Goal: Transaction & Acquisition: Purchase product/service

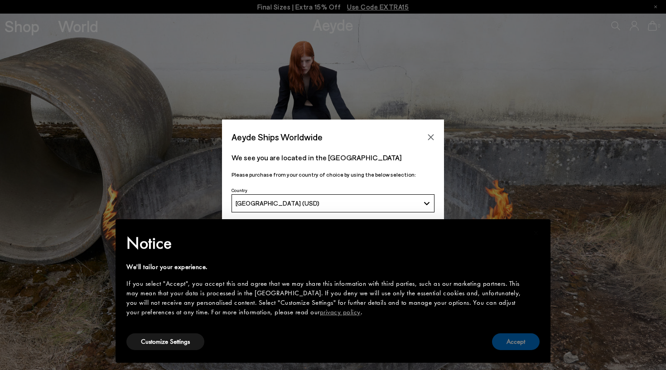
click at [519, 340] on button "Accept" at bounding box center [516, 342] width 48 height 17
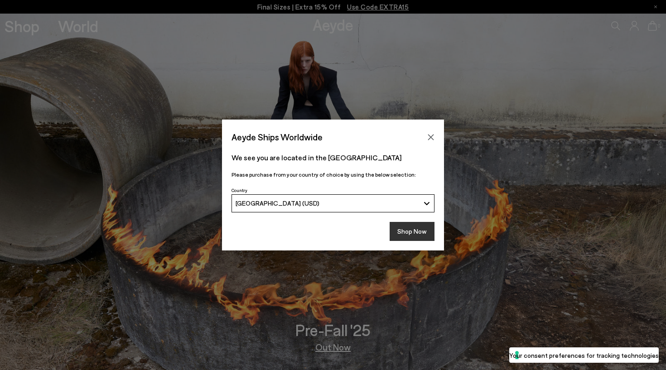
click at [403, 232] on button "Shop Now" at bounding box center [412, 231] width 45 height 19
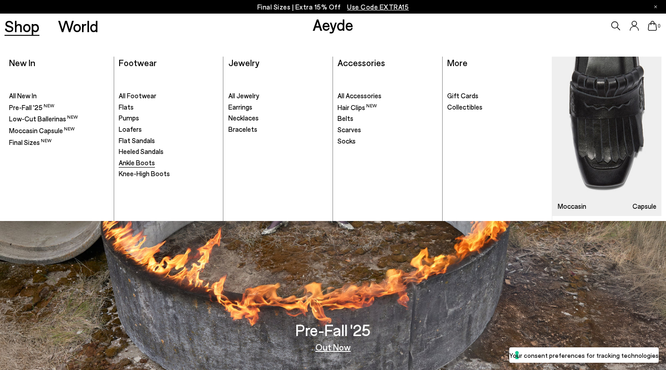
click at [135, 159] on span "Ankle Boots" at bounding box center [137, 163] width 36 height 8
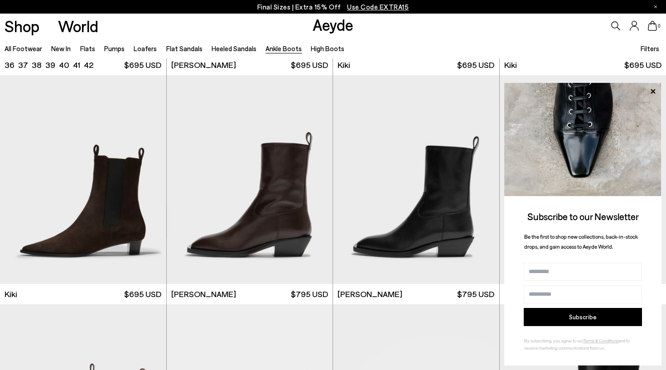
scroll to position [1382, 0]
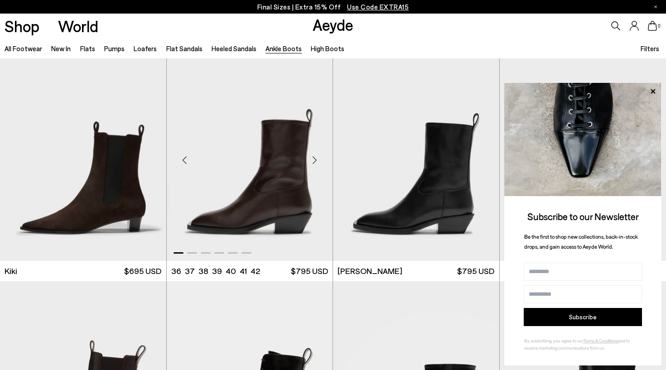
click at [314, 171] on div "Next slide" at bounding box center [314, 159] width 27 height 27
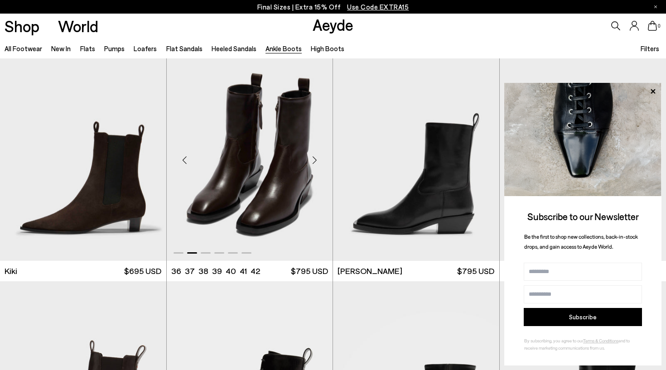
click at [314, 171] on div "Next slide" at bounding box center [314, 159] width 27 height 27
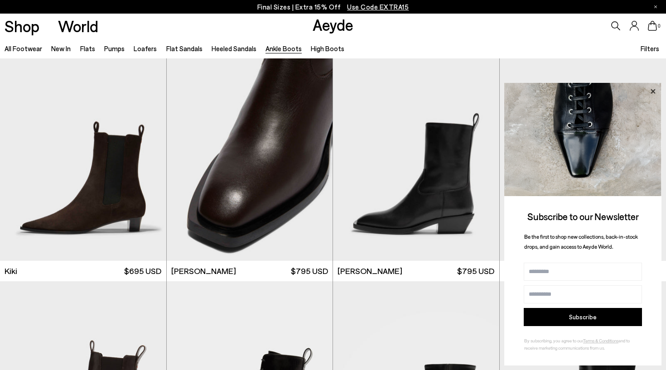
click at [654, 90] on icon at bounding box center [653, 92] width 12 height 12
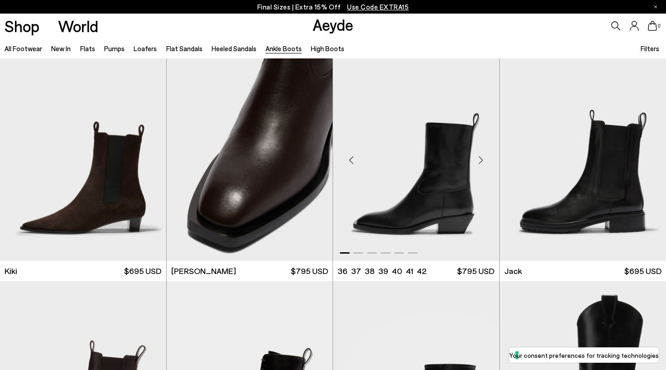
click at [481, 160] on div "Next slide" at bounding box center [481, 159] width 27 height 27
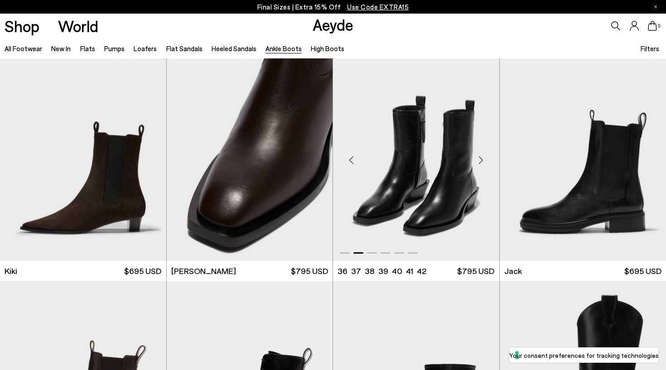
click at [481, 160] on div "Next slide" at bounding box center [481, 159] width 27 height 27
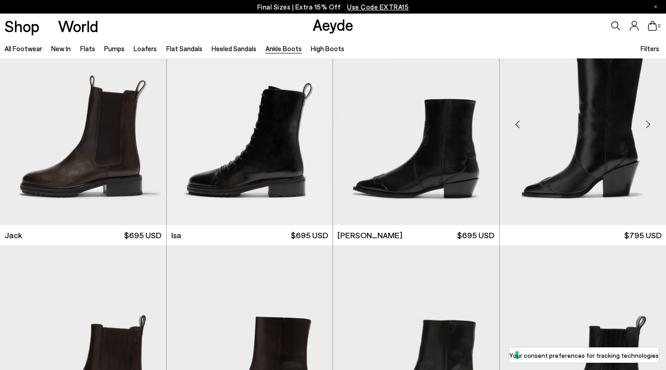
scroll to position [1654, 0]
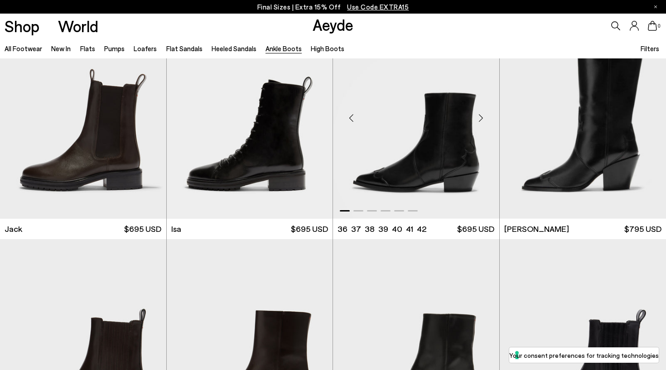
click at [485, 119] on div "Next slide" at bounding box center [481, 117] width 27 height 27
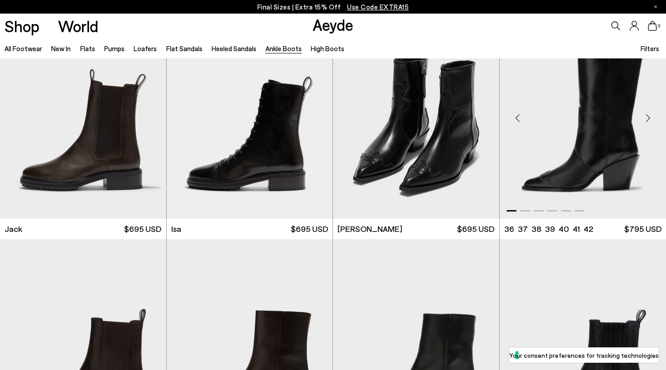
click at [646, 117] on div "Next slide" at bounding box center [648, 117] width 27 height 27
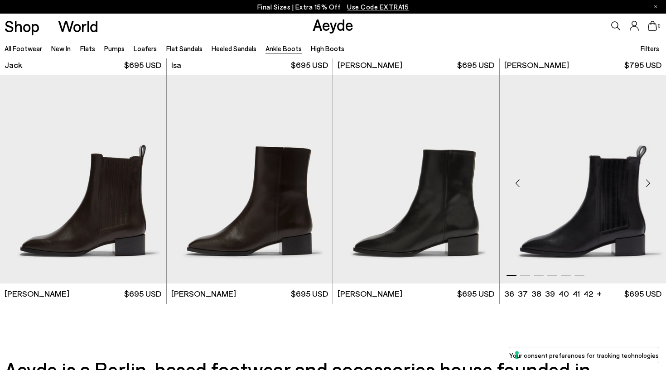
scroll to position [1820, 0]
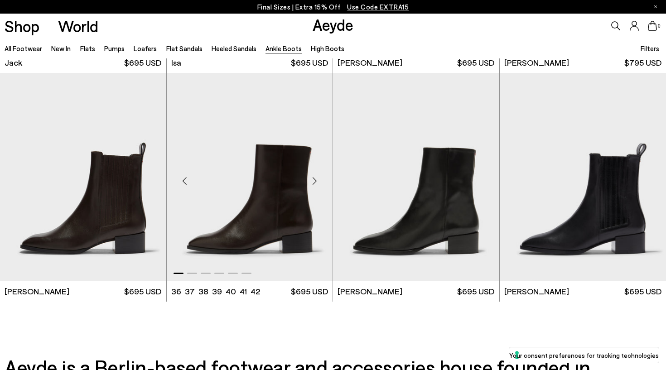
click at [317, 186] on div "Next slide" at bounding box center [314, 180] width 27 height 27
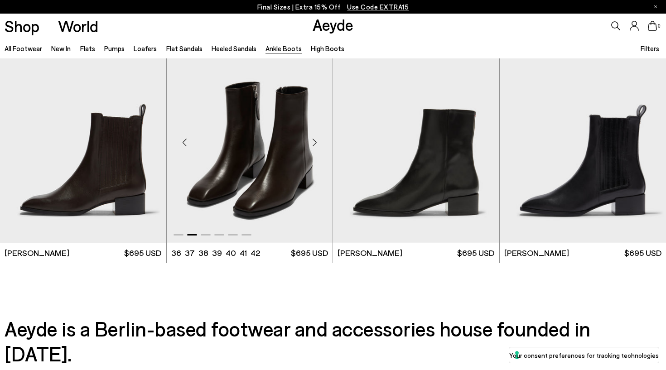
scroll to position [1812, 0]
